Goal: Information Seeking & Learning: Learn about a topic

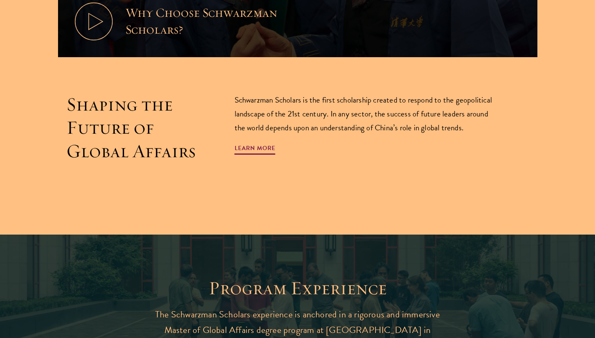
scroll to position [500, 0]
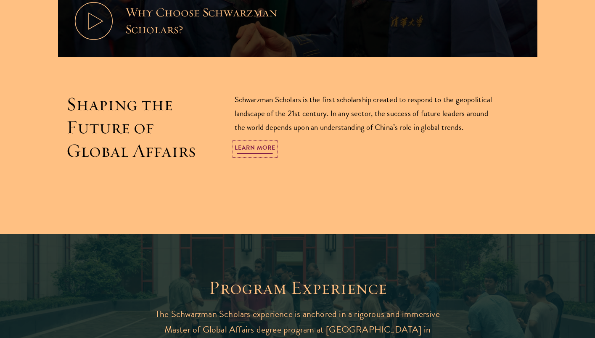
click at [258, 151] on link "Learn More" at bounding box center [255, 148] width 41 height 13
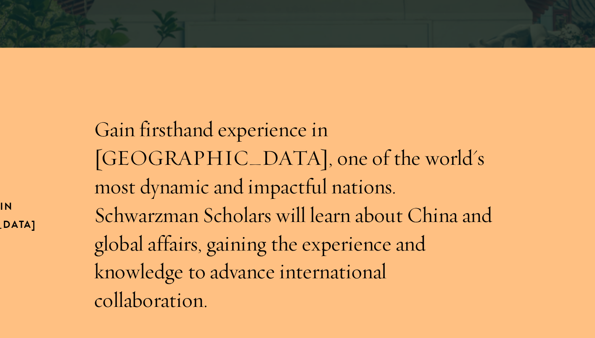
scroll to position [225, 0]
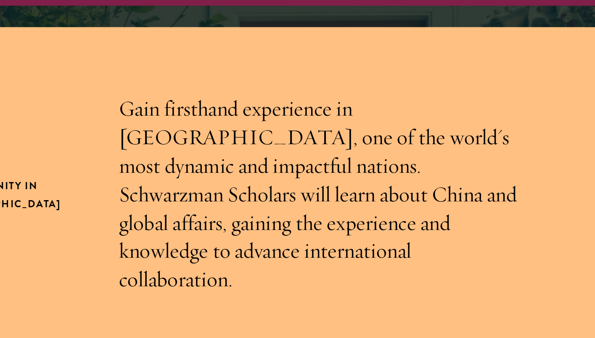
click at [324, 117] on p "Gain firsthand experience in China, one of the world's most dynamic and impactf…" at bounding box center [298, 134] width 240 height 117
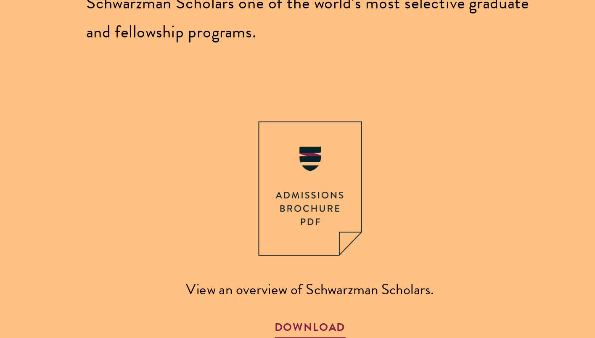
scroll to position [767, 0]
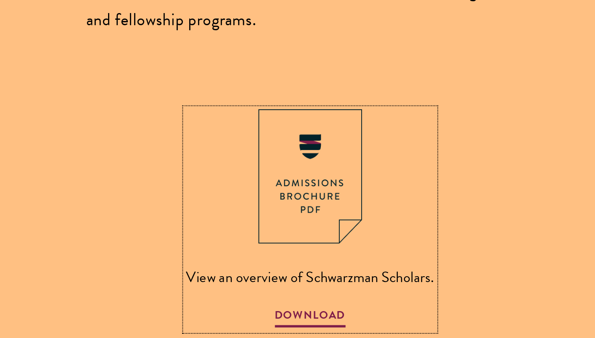
click at [301, 320] on span "DOWNLOAD" at bounding box center [298, 326] width 38 height 13
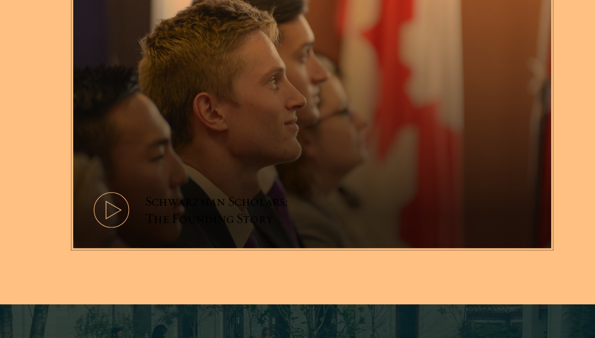
click at [124, 199] on icon at bounding box center [110, 218] width 38 height 38
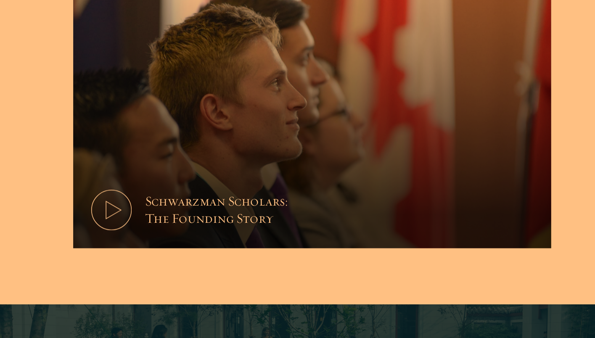
scroll to position [1133, 0]
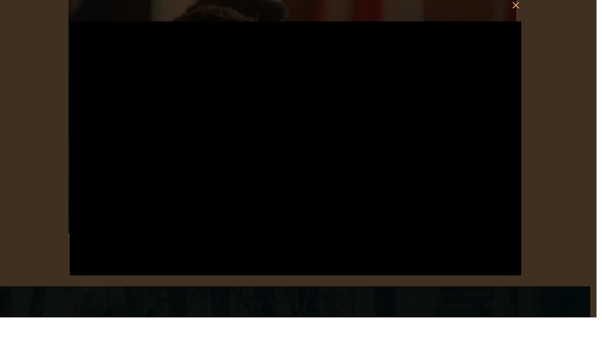
click at [583, 89] on div at bounding box center [301, 169] width 602 height 338
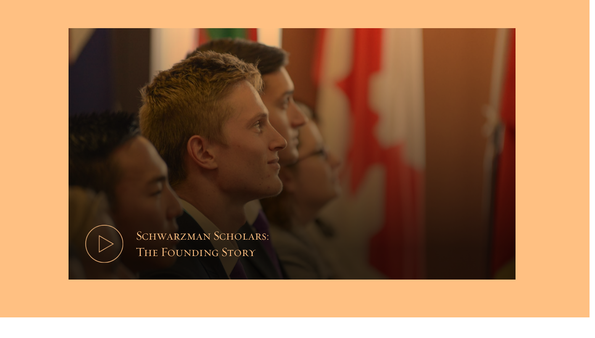
scroll to position [1093, 0]
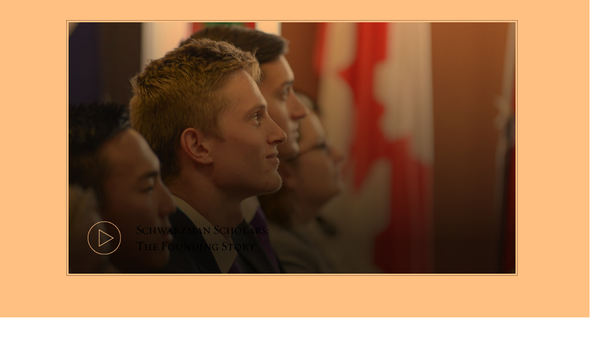
click at [104, 240] on icon at bounding box center [110, 259] width 38 height 38
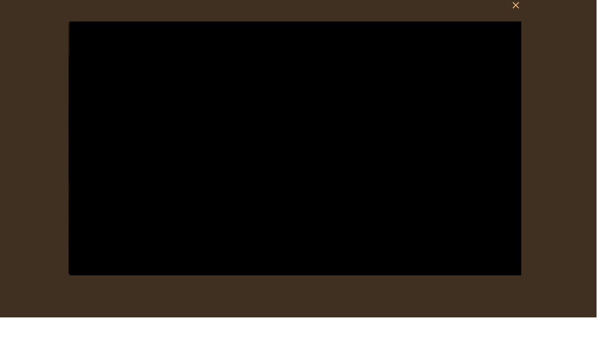
click at [594, 289] on div at bounding box center [301, 169] width 602 height 338
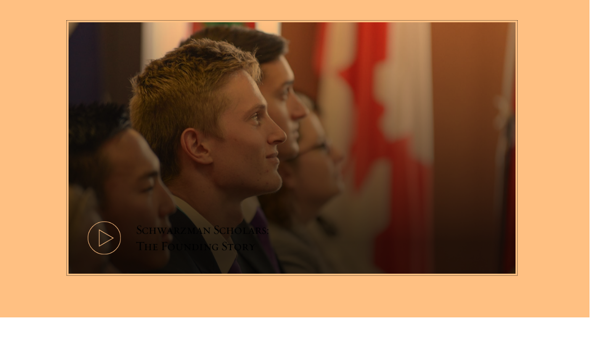
click at [87, 199] on button "Schwarzman Scholars: The Founding Story" at bounding box center [297, 168] width 447 height 251
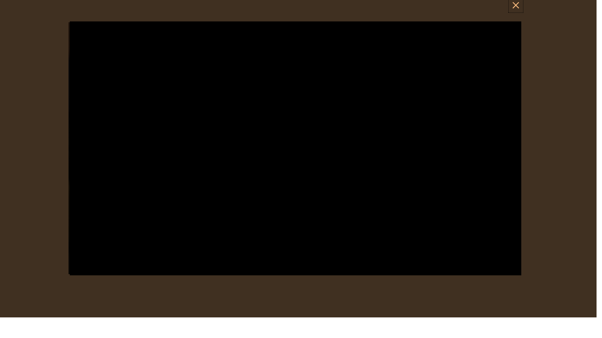
click at [522, 21] on button at bounding box center [521, 25] width 11 height 11
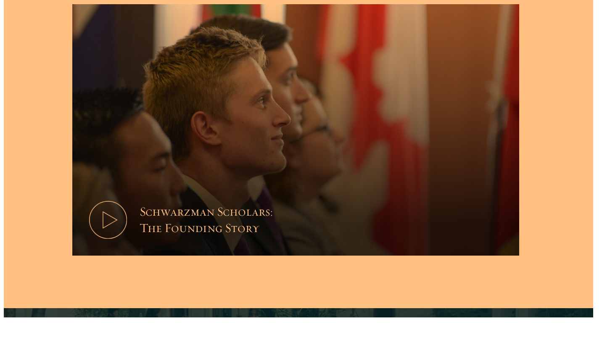
scroll to position [1112, 0]
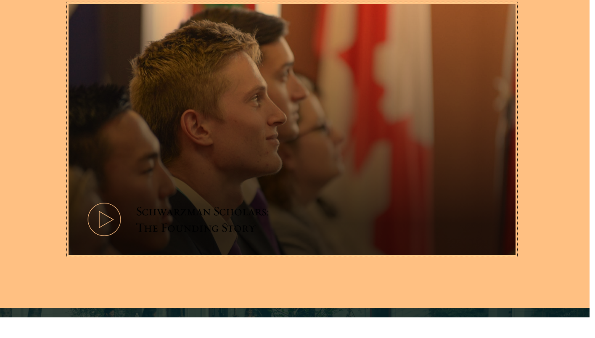
drag, startPoint x: 165, startPoint y: 188, endPoint x: 304, endPoint y: 166, distance: 140.9
click at [304, 166] on button "Schwarzman Scholars: The Founding Story" at bounding box center [297, 149] width 447 height 251
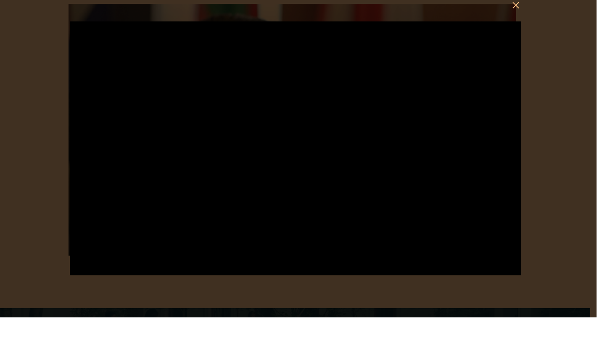
click at [522, 26] on button at bounding box center [521, 25] width 11 height 11
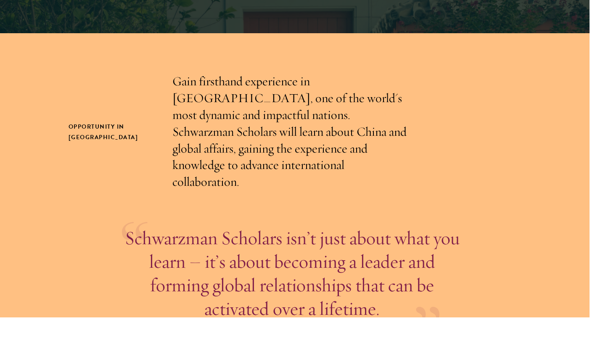
scroll to position [207, 0]
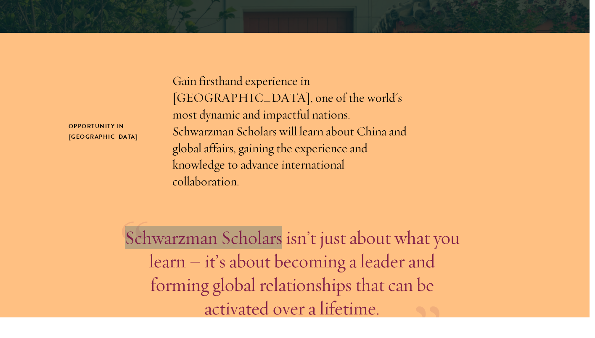
drag, startPoint x: 149, startPoint y: 240, endPoint x: 288, endPoint y: 236, distance: 139.2
click at [288, 246] on div "Schwarzman Scholars isn’t just about what you learn – it’s about becoming a lea…" at bounding box center [297, 293] width 340 height 94
copy p "Schwarzman Scholars"
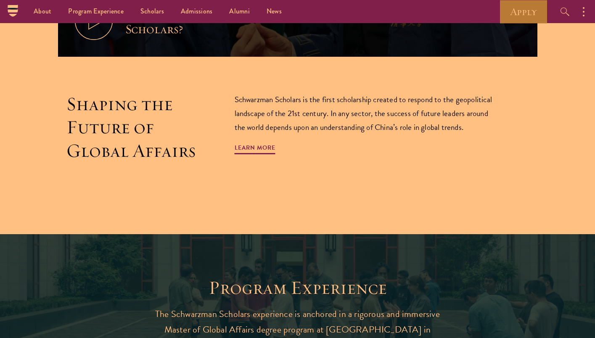
scroll to position [493, 0]
